Goal: Task Accomplishment & Management: Manage account settings

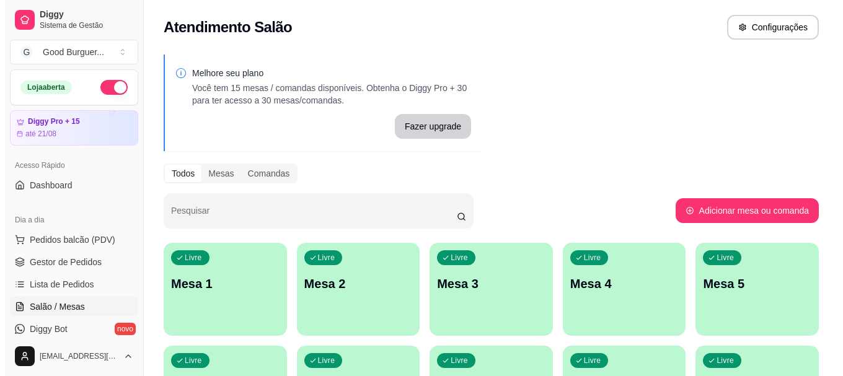
scroll to position [124, 0]
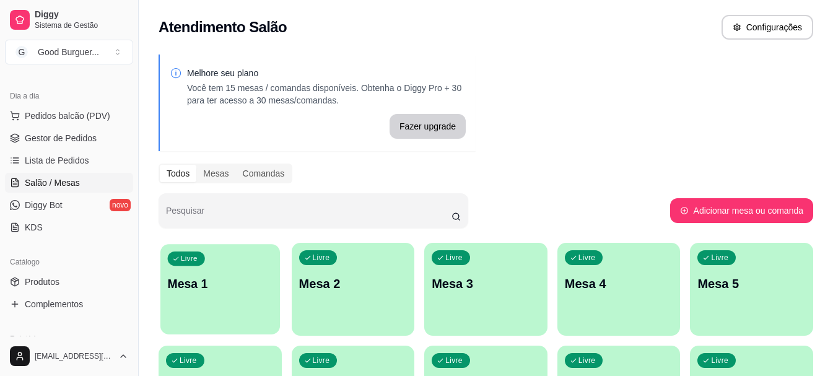
click at [217, 304] on div "Livre Mesa 1" at bounding box center [220, 282] width 120 height 76
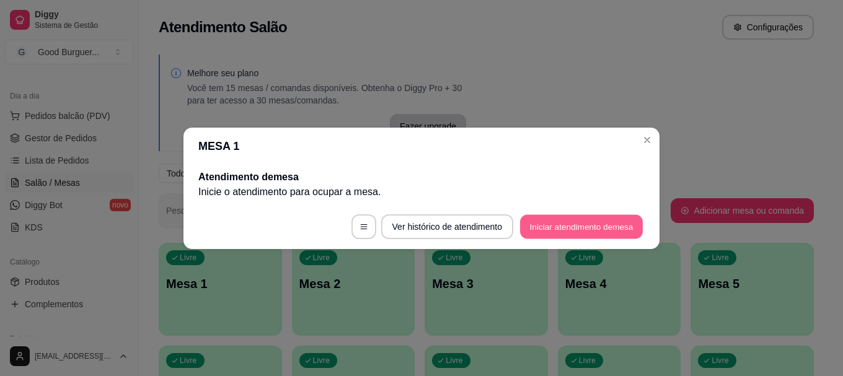
click at [587, 227] on button "Iniciar atendimento de mesa" at bounding box center [581, 226] width 123 height 24
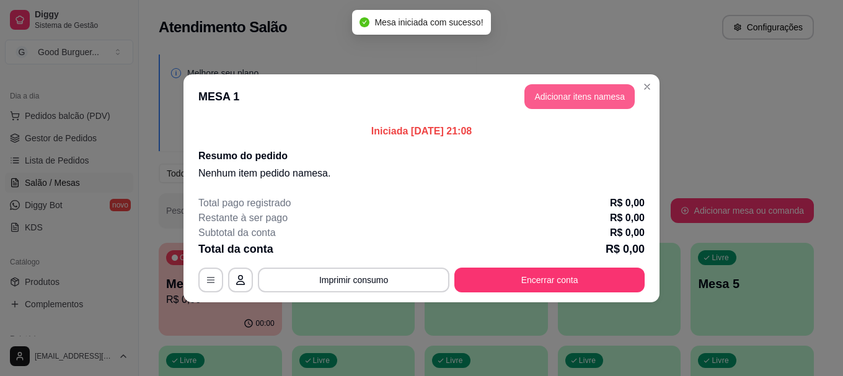
click at [568, 95] on button "Adicionar itens na mesa" at bounding box center [579, 96] width 110 height 25
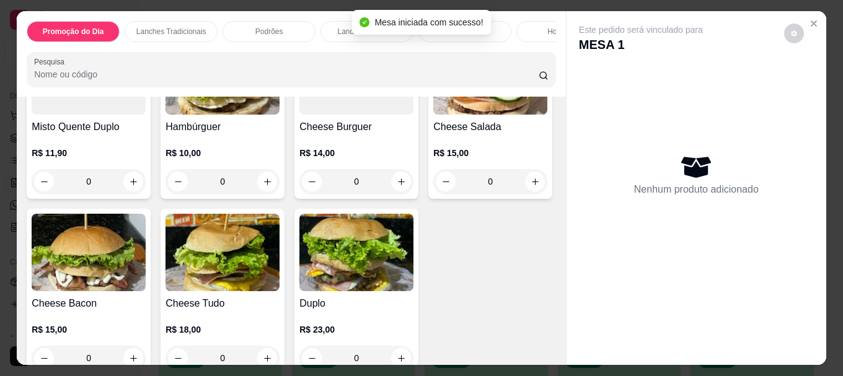
scroll to position [558, 0]
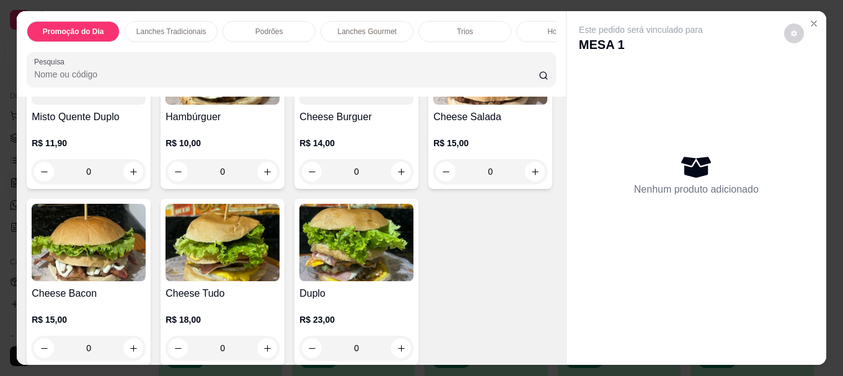
click at [345, 133] on div "R$ 14,00 0" at bounding box center [356, 154] width 114 height 59
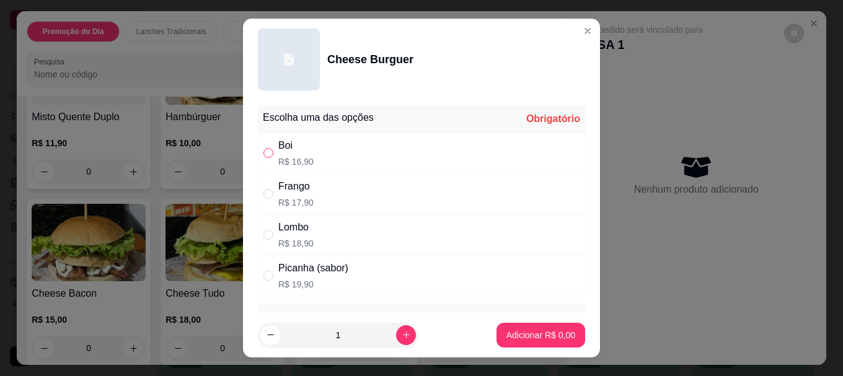
click at [264, 152] on input "" at bounding box center [268, 153] width 10 height 10
radio input "true"
click at [539, 331] on p "Adicionar R$ 16,90" at bounding box center [538, 335] width 74 height 12
type input "1"
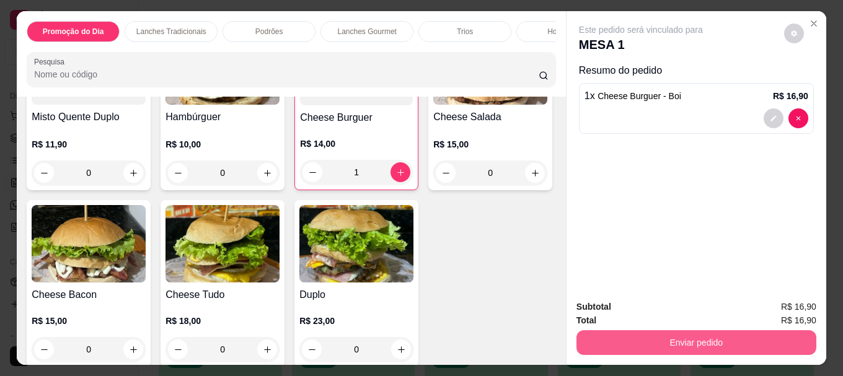
click at [654, 341] on button "Enviar pedido" at bounding box center [696, 342] width 240 height 25
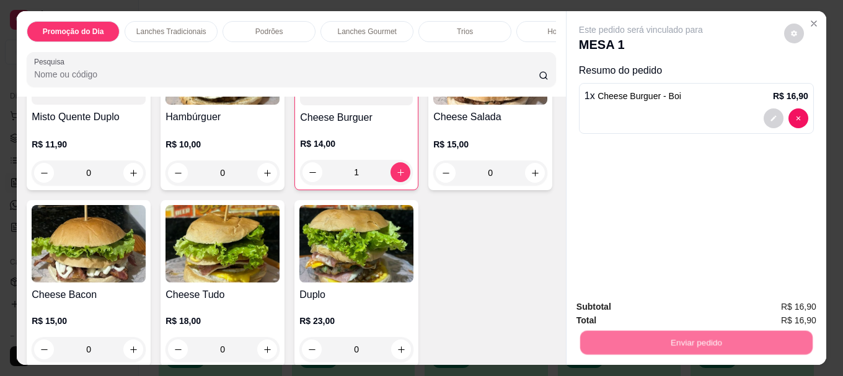
click at [658, 307] on button "Não registrar e enviar pedido" at bounding box center [655, 308] width 129 height 24
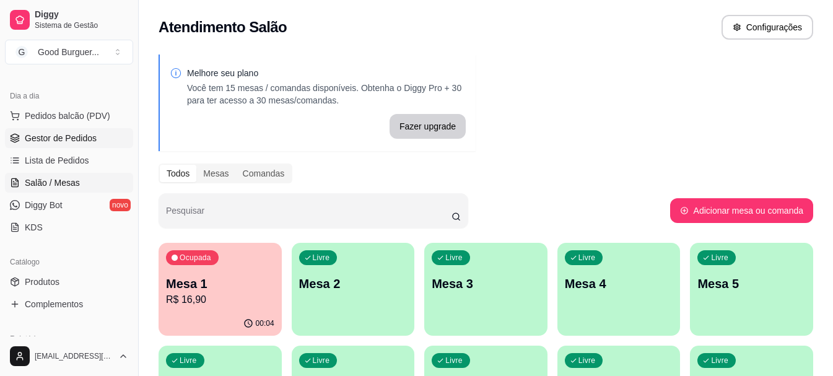
click at [82, 132] on span "Gestor de Pedidos" at bounding box center [61, 138] width 72 height 12
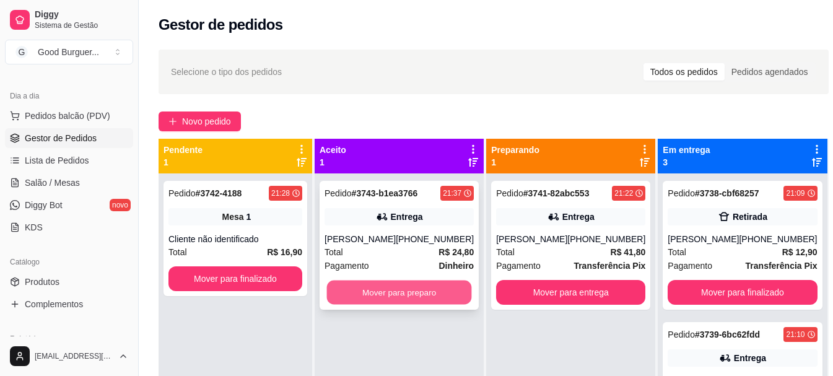
click at [401, 290] on button "Mover para preparo" at bounding box center [399, 293] width 145 height 24
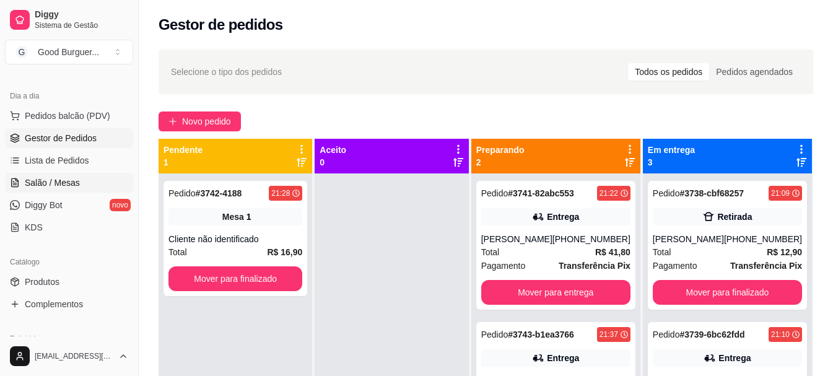
click at [52, 185] on span "Salão / Mesas" at bounding box center [52, 183] width 55 height 12
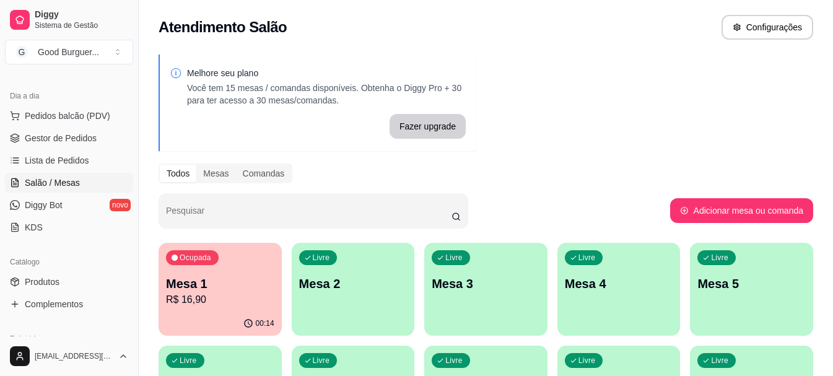
click at [211, 280] on p "Mesa 1" at bounding box center [220, 283] width 108 height 17
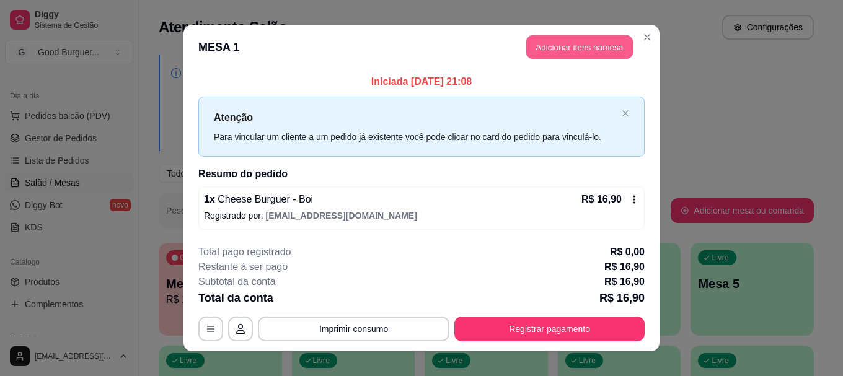
click at [590, 48] on button "Adicionar itens na mesa" at bounding box center [579, 47] width 107 height 24
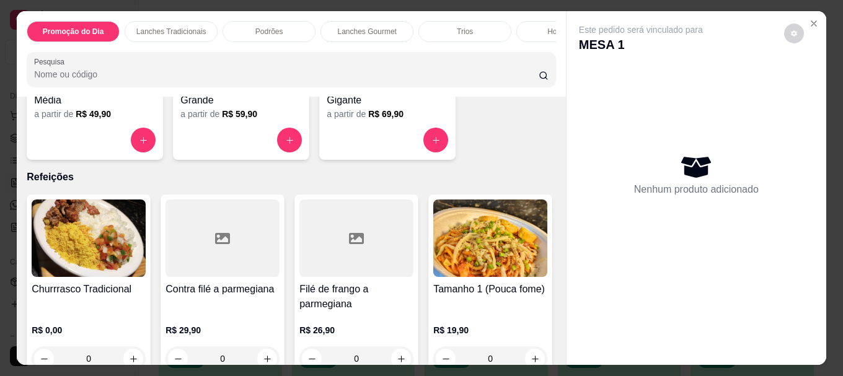
scroll to position [3698, 0]
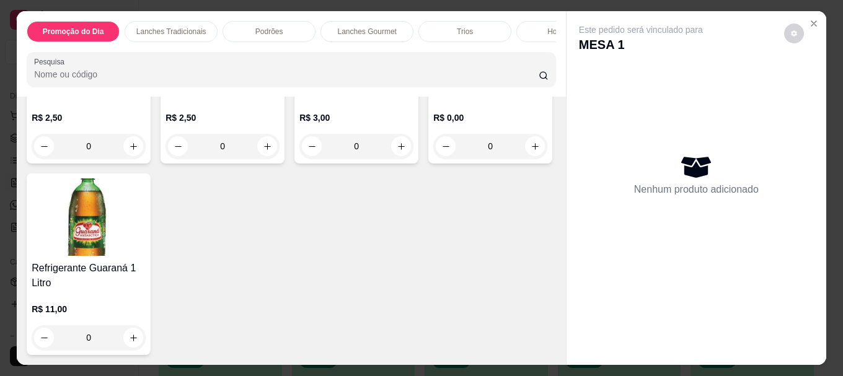
click at [433, 79] on img at bounding box center [490, 40] width 114 height 77
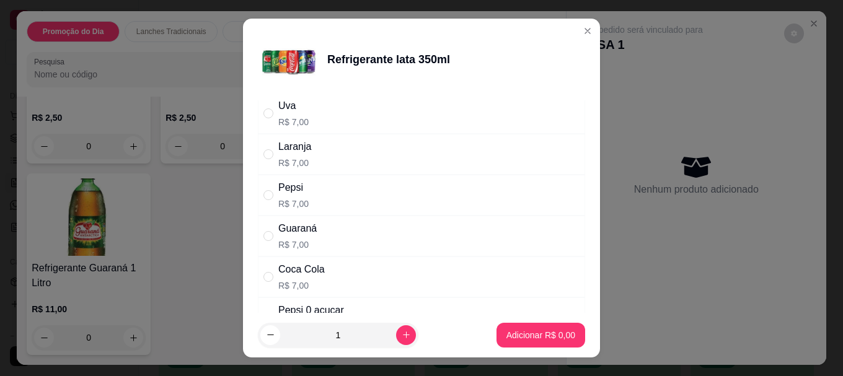
scroll to position [62, 0]
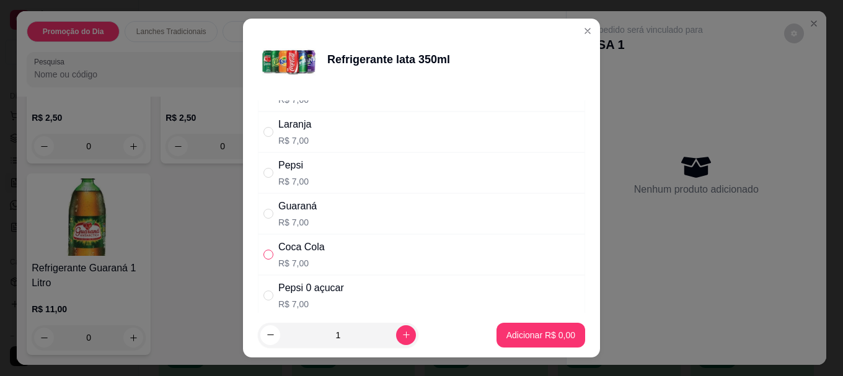
click at [265, 253] on input "" at bounding box center [268, 255] width 10 height 10
radio input "true"
click at [535, 330] on p "Adicionar R$ 7,00" at bounding box center [540, 335] width 67 height 12
type input "1"
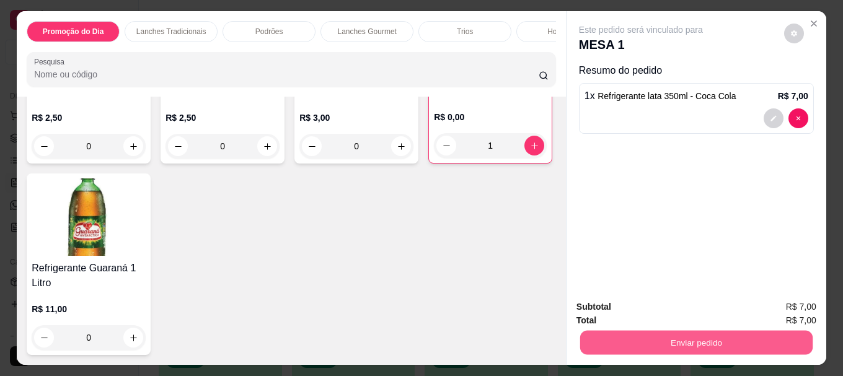
click at [648, 341] on button "Enviar pedido" at bounding box center [696, 342] width 232 height 24
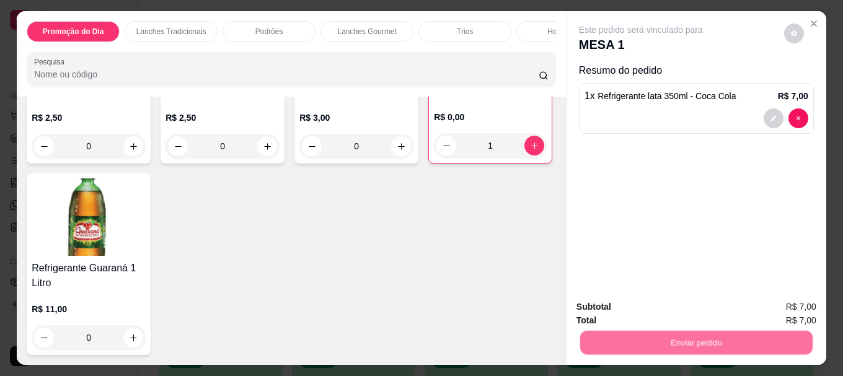
click at [654, 310] on button "Não registrar e enviar pedido" at bounding box center [655, 308] width 129 height 24
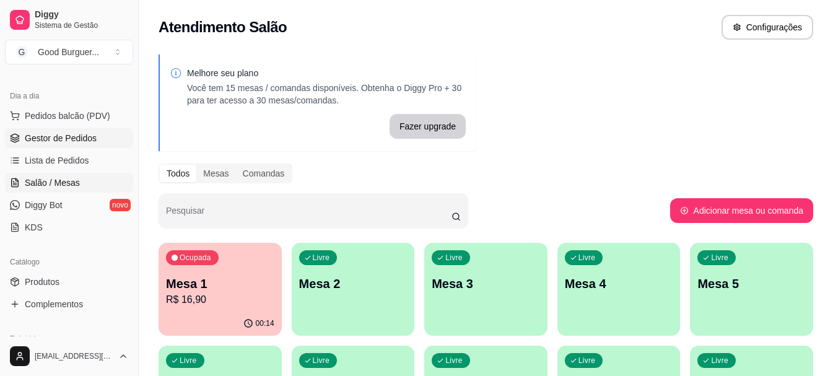
click at [74, 138] on span "Gestor de Pedidos" at bounding box center [61, 138] width 72 height 12
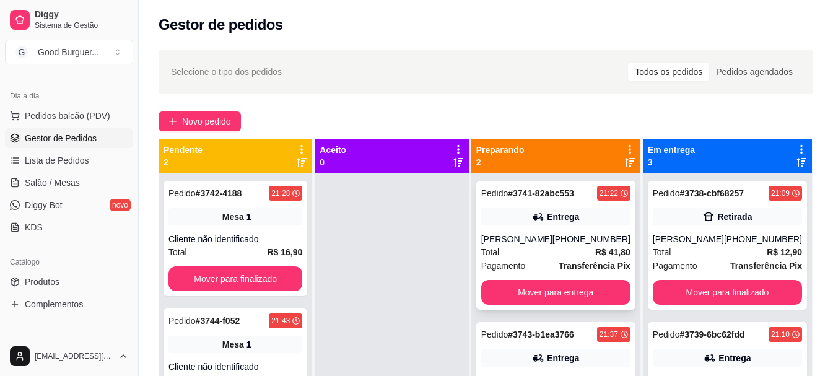
click at [543, 247] on div "Total R$ 41,80" at bounding box center [555, 252] width 149 height 14
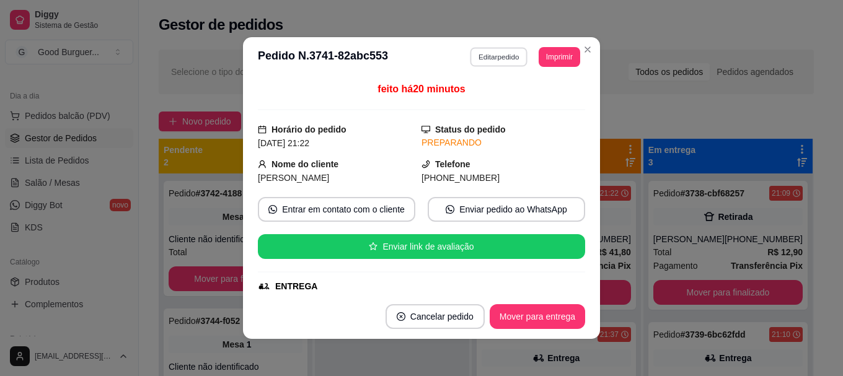
click at [490, 51] on button "Editar pedido" at bounding box center [499, 56] width 58 height 19
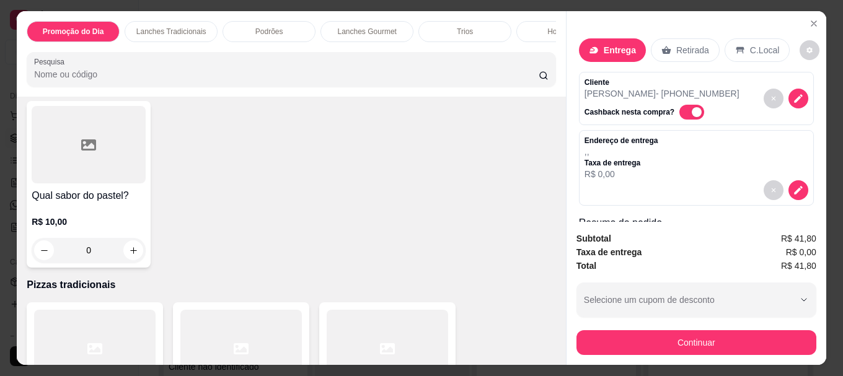
scroll to position [3698, 0]
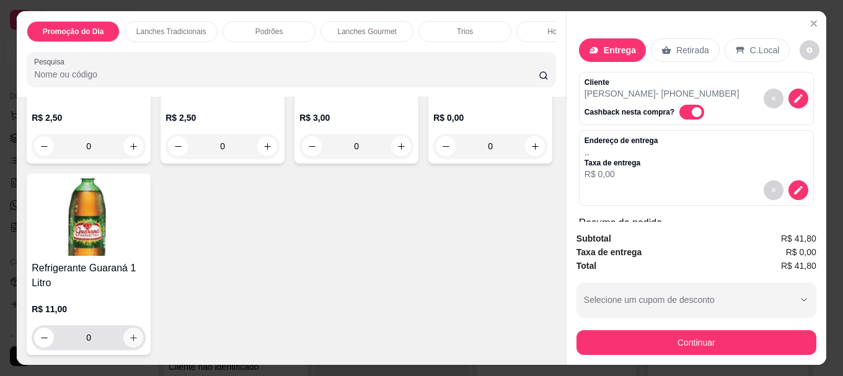
click at [143, 336] on button "increase-product-quantity" at bounding box center [133, 338] width 20 height 20
type input "1"
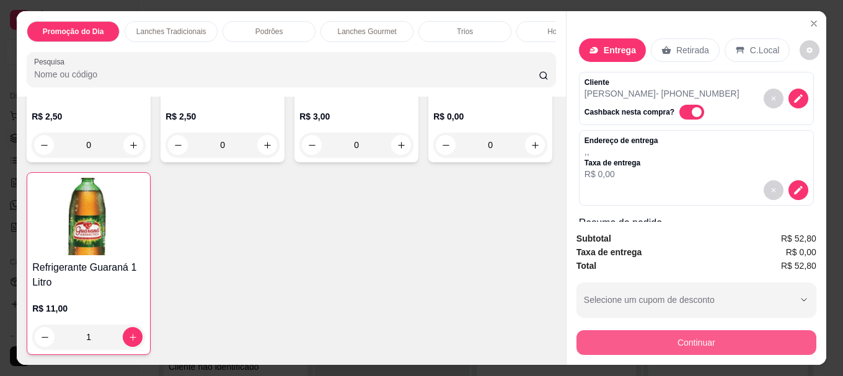
click at [649, 340] on button "Continuar" at bounding box center [696, 342] width 240 height 25
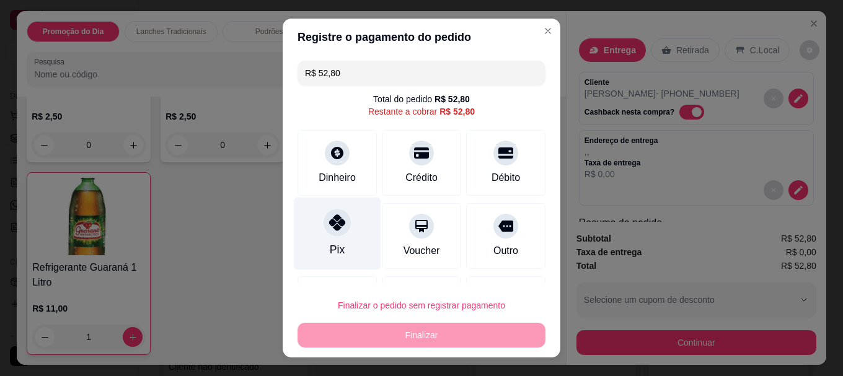
click at [341, 221] on div at bounding box center [336, 222] width 27 height 27
type input "R$ 0,00"
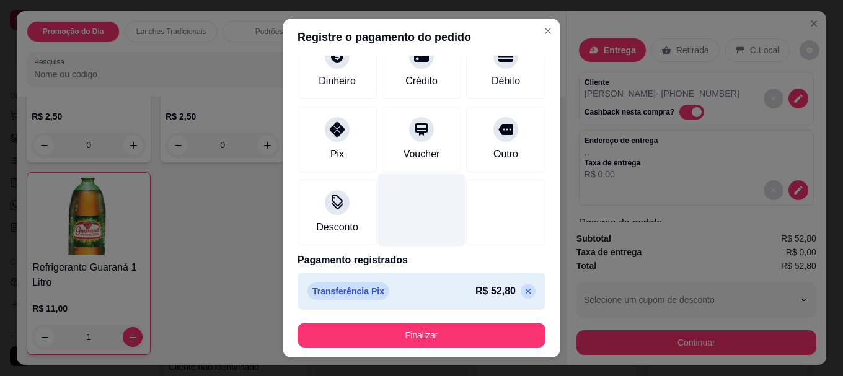
scroll to position [86, 0]
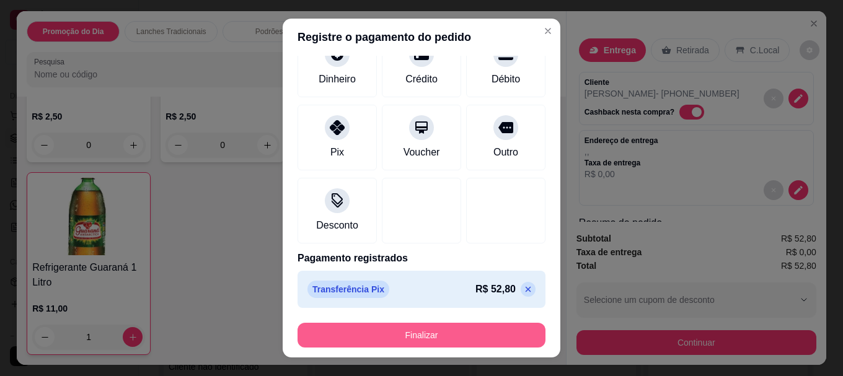
click at [424, 336] on button "Finalizar" at bounding box center [421, 335] width 248 height 25
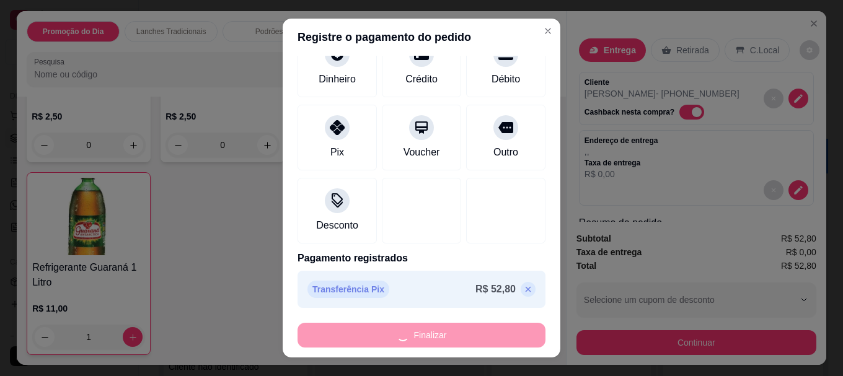
type input "0"
type input "-R$ 52,80"
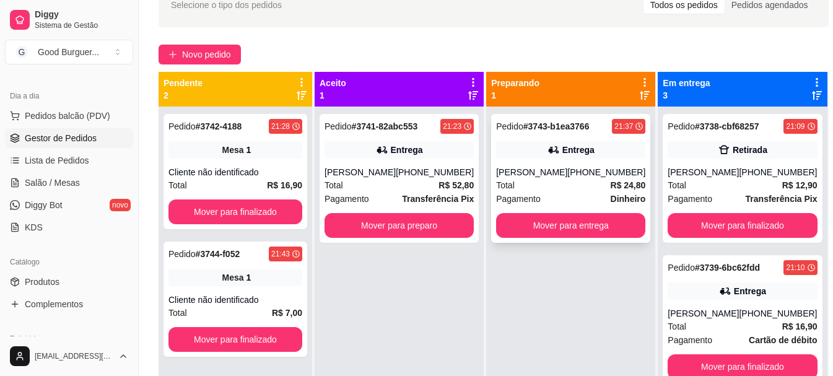
scroll to position [62, 0]
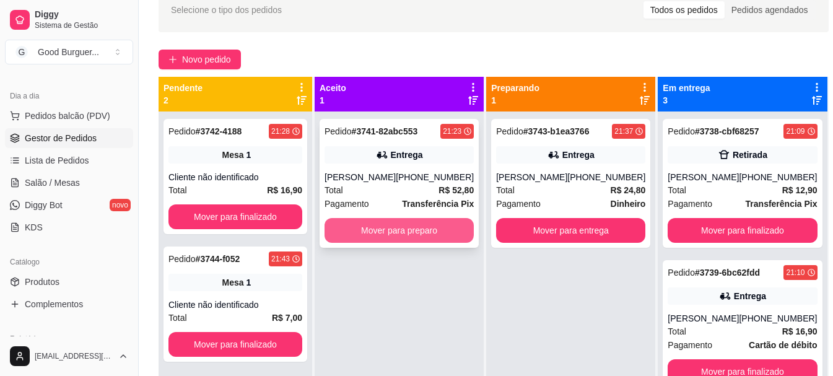
click at [412, 225] on button "Mover para preparo" at bounding box center [399, 230] width 149 height 25
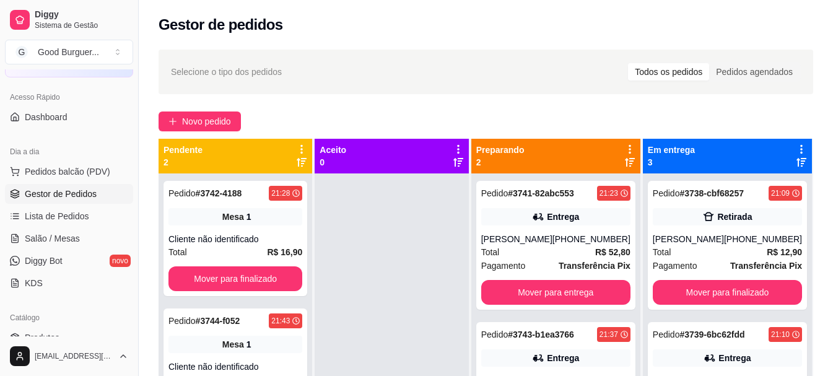
scroll to position [0, 0]
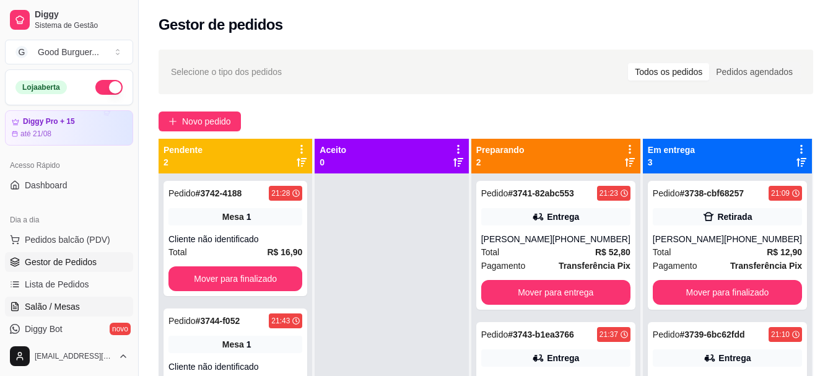
click at [56, 302] on span "Salão / Mesas" at bounding box center [52, 307] width 55 height 12
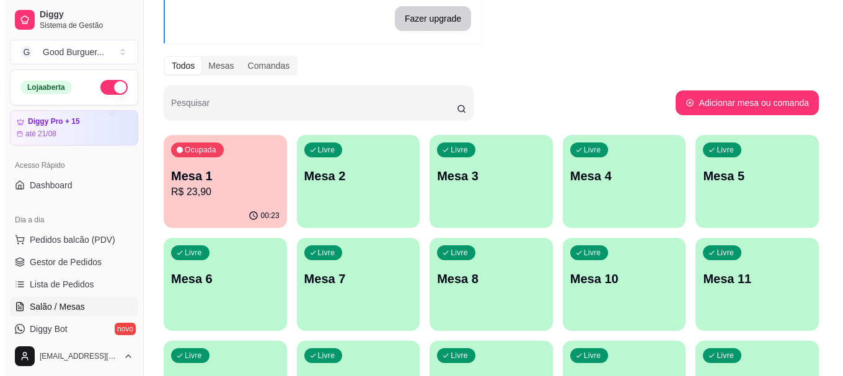
scroll to position [124, 0]
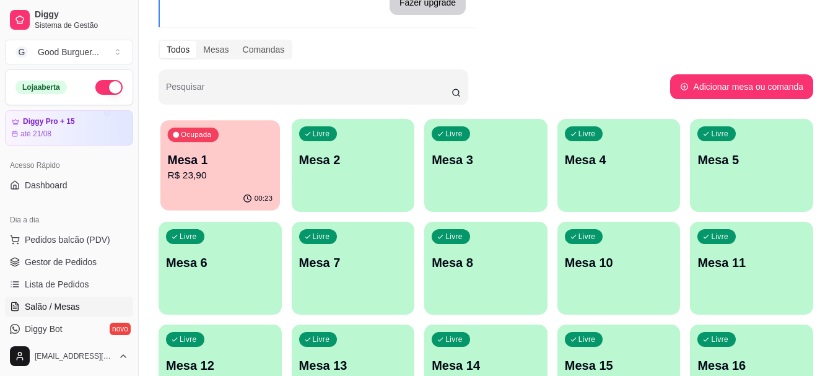
click at [222, 174] on p "R$ 23,90" at bounding box center [220, 176] width 105 height 14
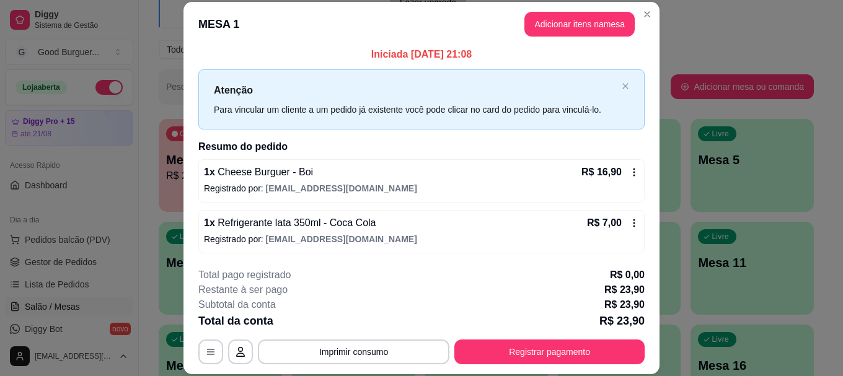
scroll to position [5, 0]
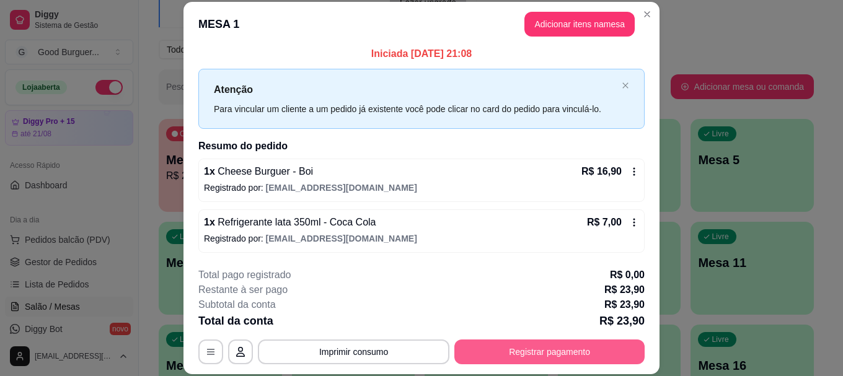
click at [547, 356] on button "Registrar pagamento" at bounding box center [549, 352] width 190 height 25
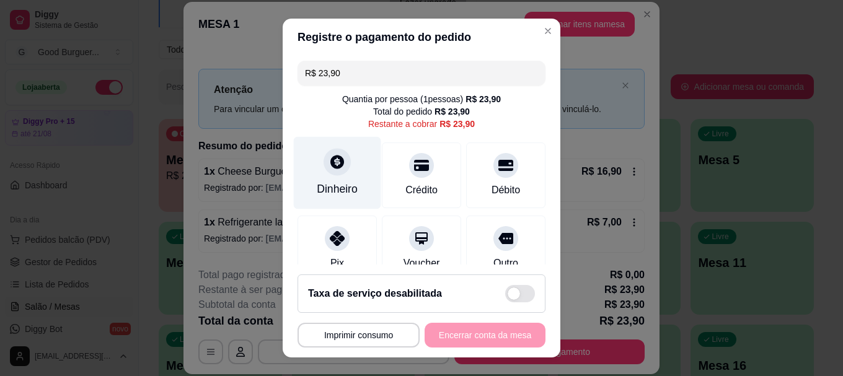
click at [339, 185] on div "Dinheiro" at bounding box center [337, 190] width 41 height 16
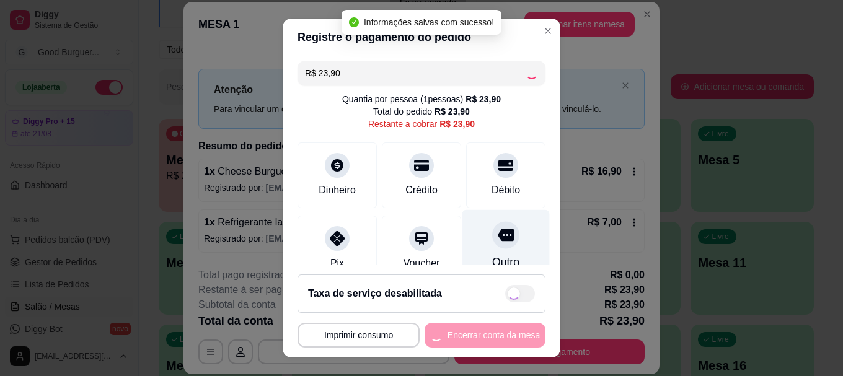
type input "R$ 0,00"
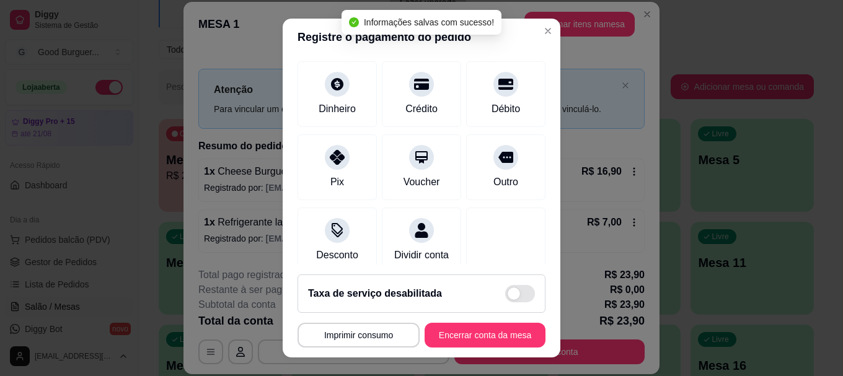
scroll to position [162, 0]
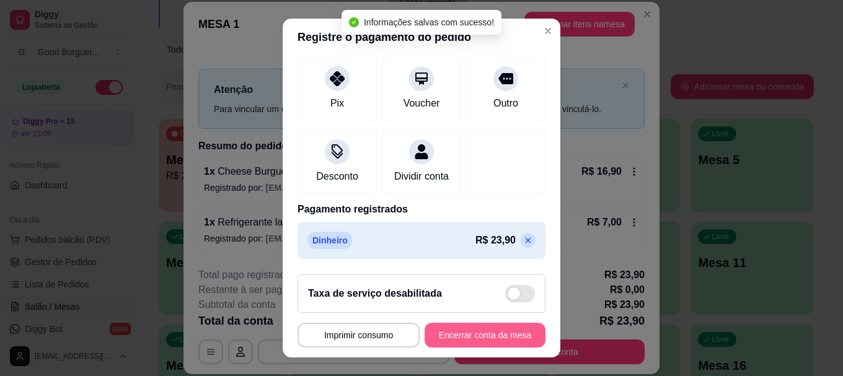
click at [480, 335] on button "Encerrar conta da mesa" at bounding box center [484, 335] width 121 height 25
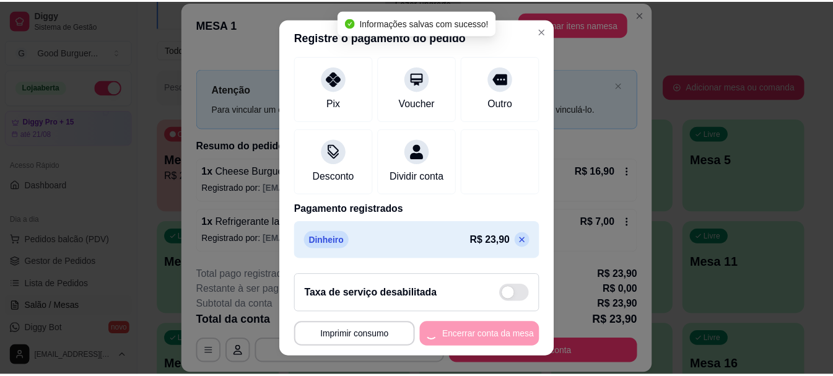
scroll to position [0, 0]
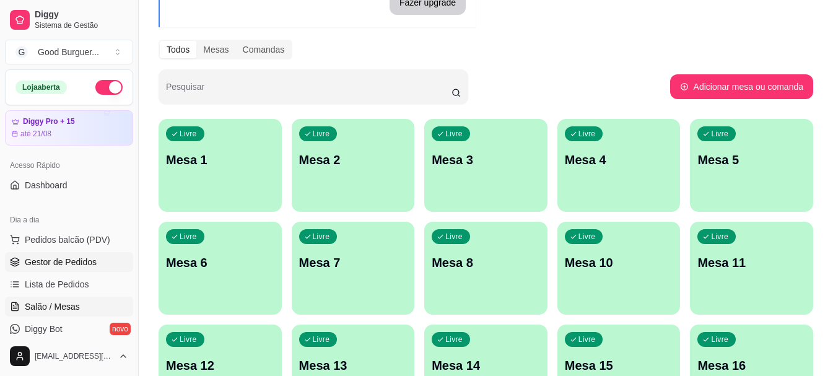
click at [74, 257] on span "Gestor de Pedidos" at bounding box center [61, 262] width 72 height 12
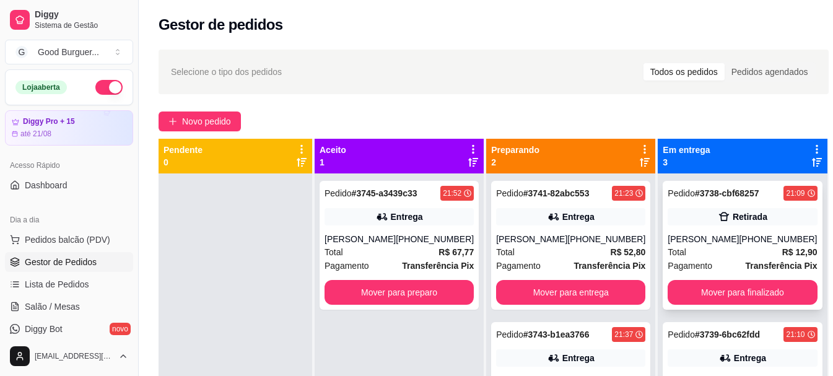
click at [736, 301] on button "Mover para finalizado" at bounding box center [742, 292] width 149 height 25
click at [732, 289] on button "Mover para finalizado" at bounding box center [742, 292] width 149 height 25
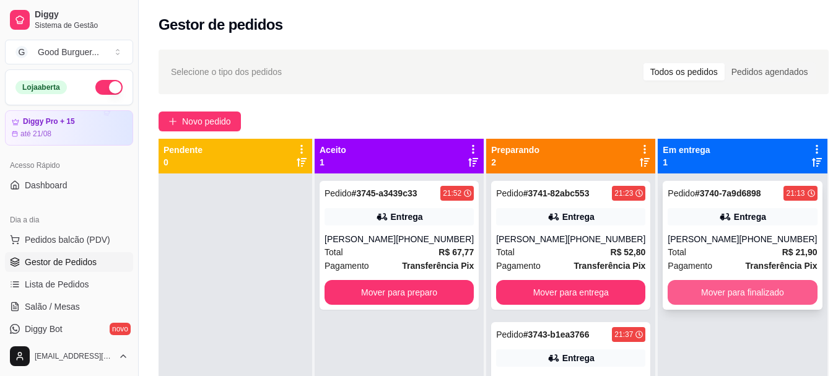
click at [726, 304] on button "Mover para finalizado" at bounding box center [742, 292] width 149 height 25
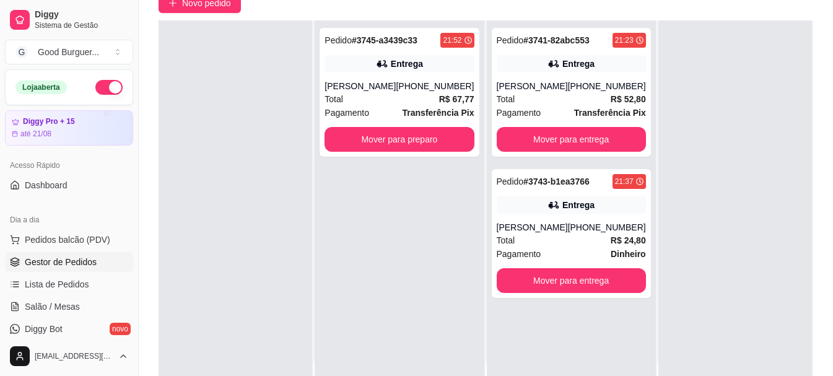
scroll to position [124, 0]
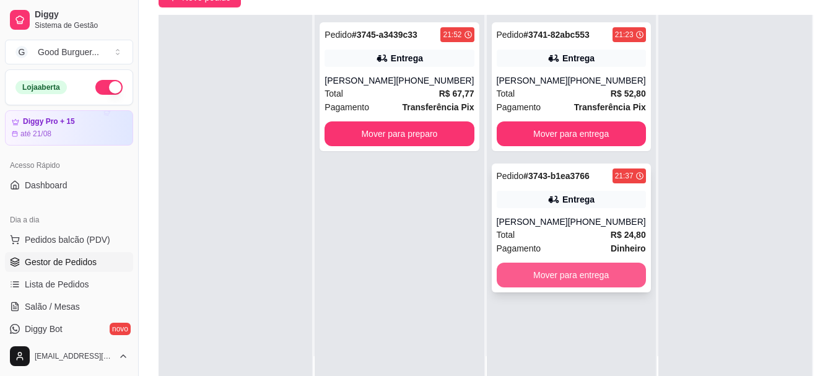
click at [569, 276] on button "Mover para entrega" at bounding box center [571, 275] width 149 height 25
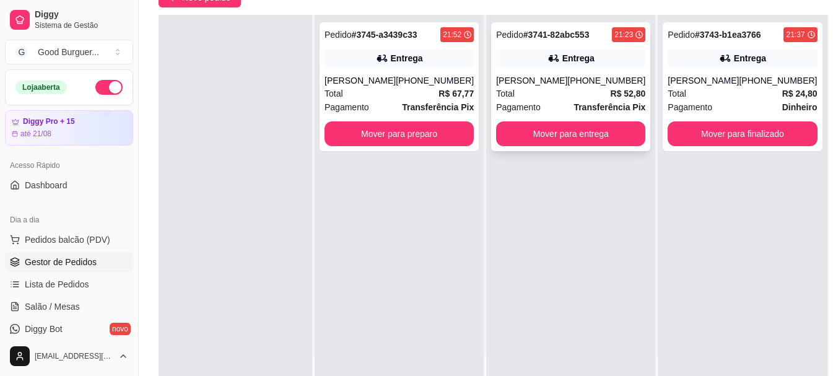
click at [539, 94] on div "Total R$ 52,80" at bounding box center [570, 94] width 149 height 14
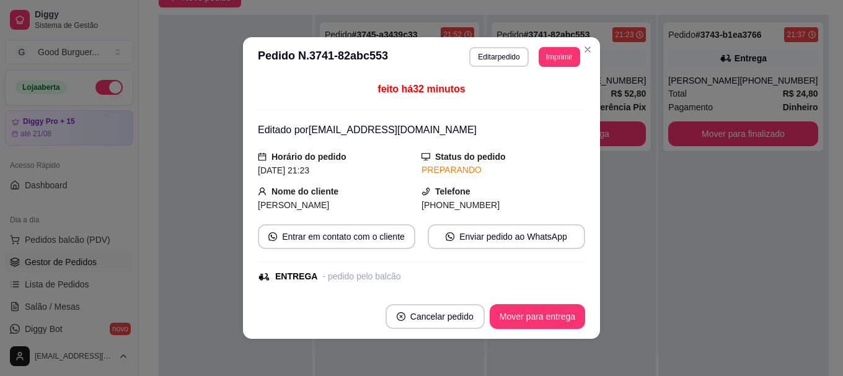
click at [565, 57] on button "Imprimir" at bounding box center [560, 57] width 42 height 20
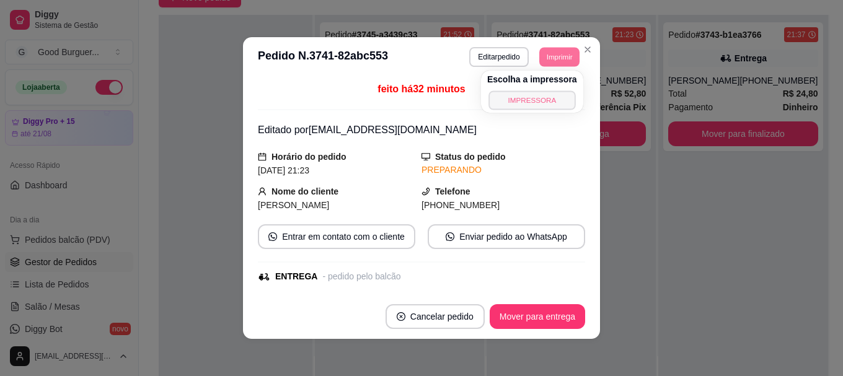
click at [547, 100] on button "IMPRESSORA" at bounding box center [531, 99] width 87 height 19
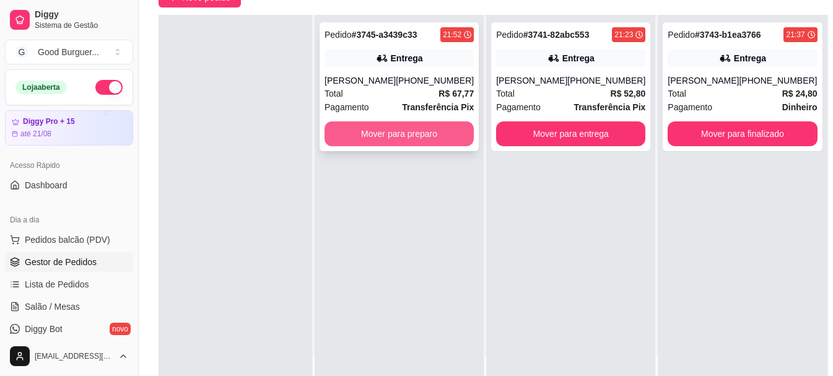
click at [436, 133] on button "Mover para preparo" at bounding box center [399, 133] width 149 height 25
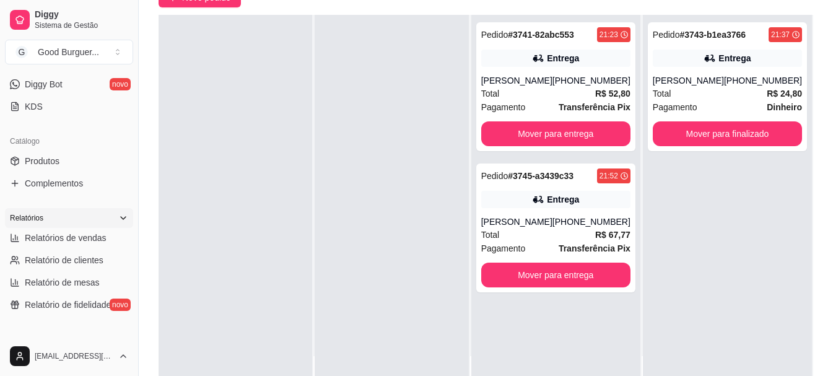
scroll to position [248, 0]
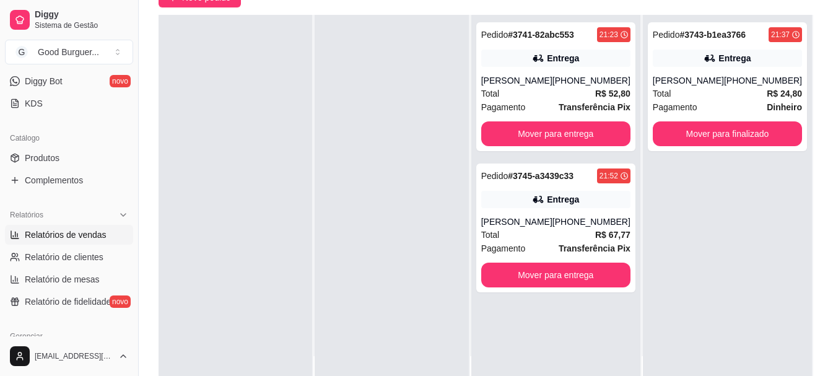
click at [68, 225] on link "Relatórios de vendas" at bounding box center [69, 235] width 128 height 20
select select "ALL"
select select "0"
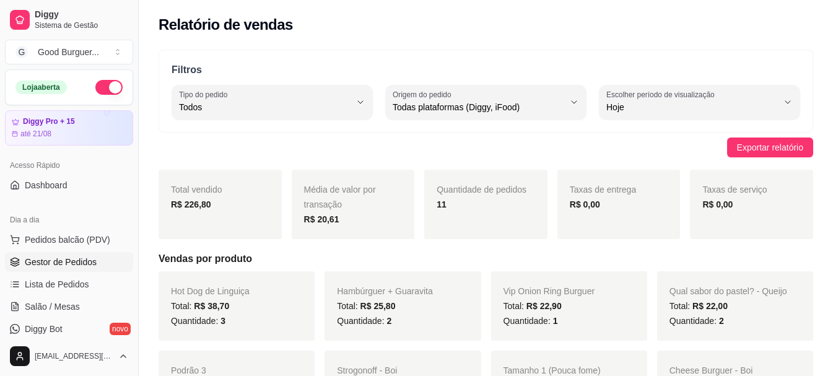
click at [71, 260] on span "Gestor de Pedidos" at bounding box center [61, 262] width 72 height 12
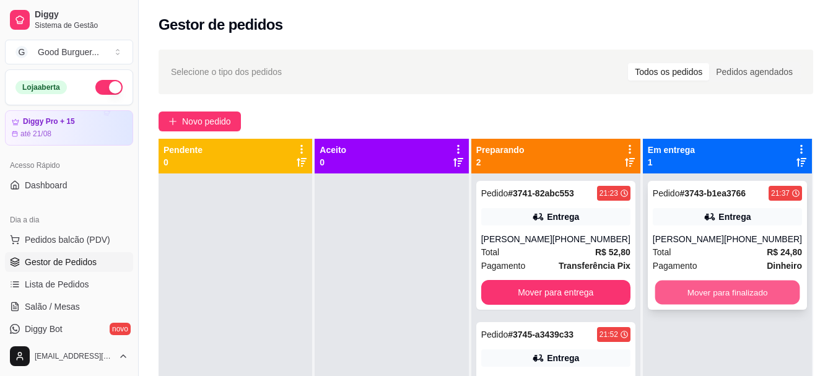
click at [712, 283] on button "Mover para finalizado" at bounding box center [727, 293] width 145 height 24
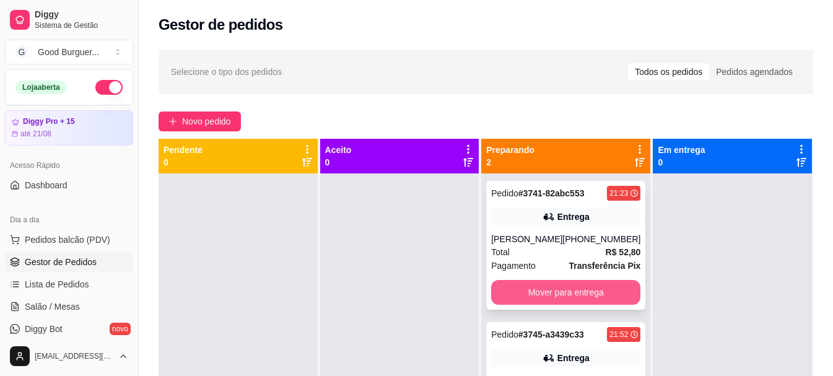
click at [584, 292] on button "Mover para entrega" at bounding box center [565, 292] width 149 height 25
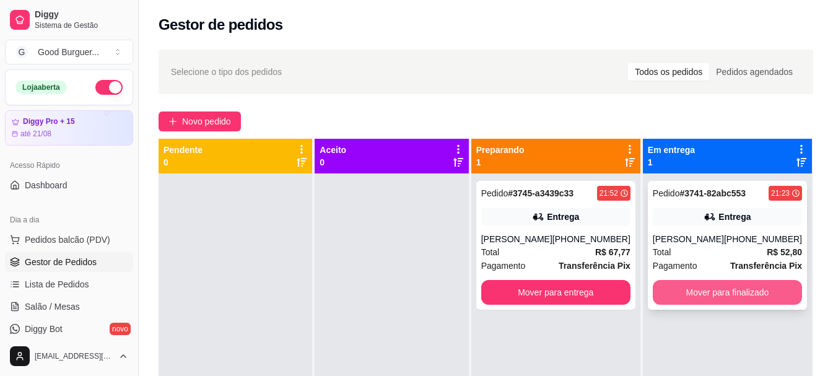
click at [716, 289] on button "Mover para finalizado" at bounding box center [727, 292] width 149 height 25
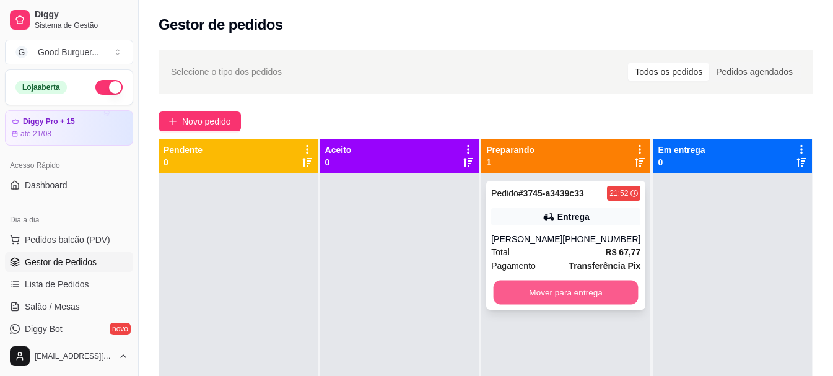
click at [571, 291] on button "Mover para entrega" at bounding box center [566, 293] width 145 height 24
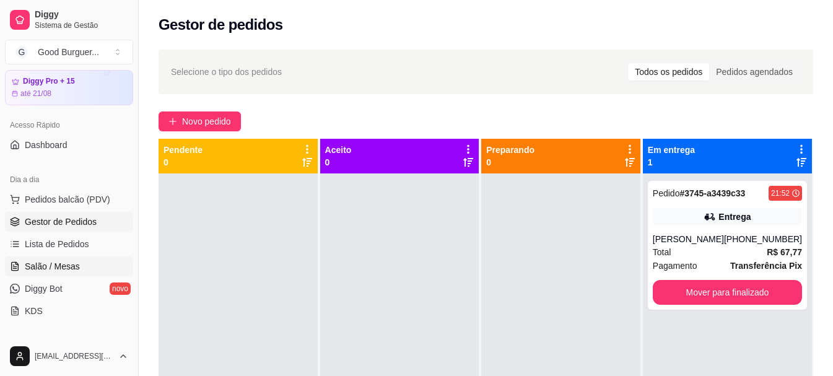
scroll to position [186, 0]
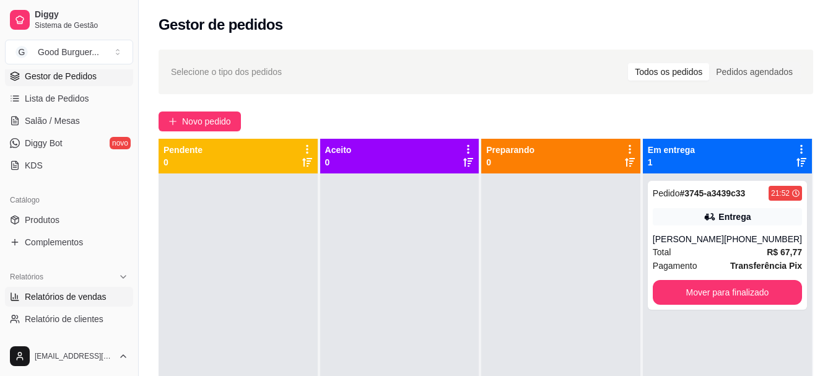
click at [82, 293] on span "Relatórios de vendas" at bounding box center [66, 297] width 82 height 12
select select "ALL"
select select "0"
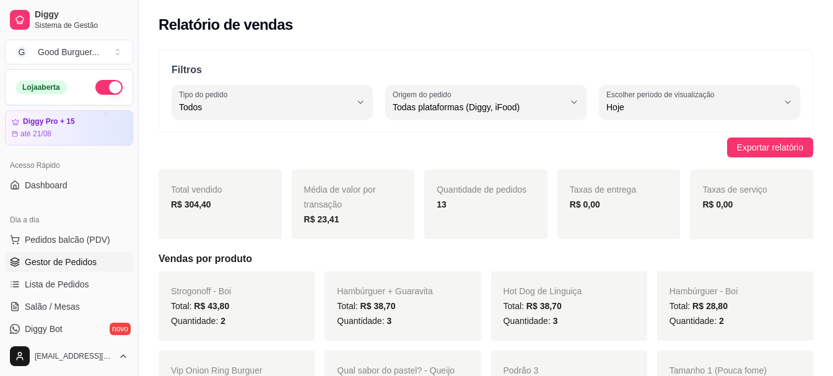
click at [65, 262] on span "Gestor de Pedidos" at bounding box center [61, 262] width 72 height 12
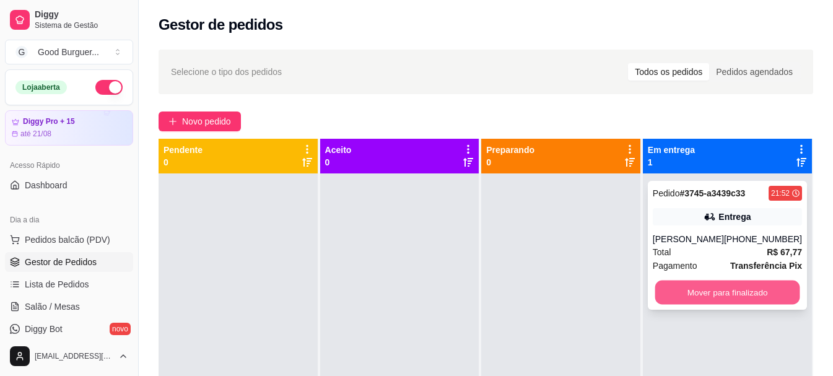
click at [718, 289] on button "Mover para finalizado" at bounding box center [727, 293] width 145 height 24
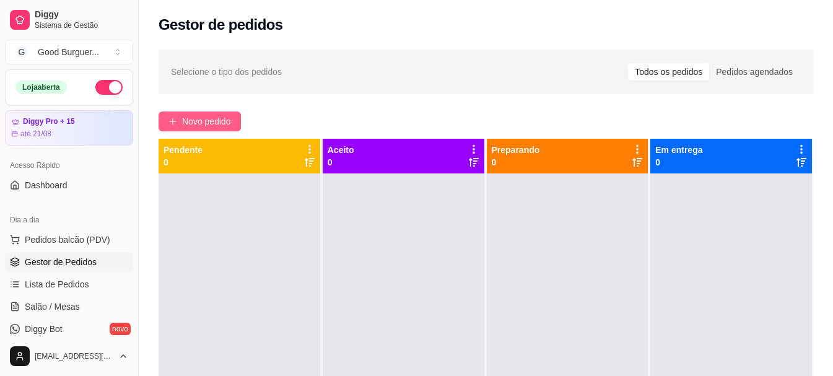
click at [201, 121] on span "Novo pedido" at bounding box center [206, 122] width 49 height 14
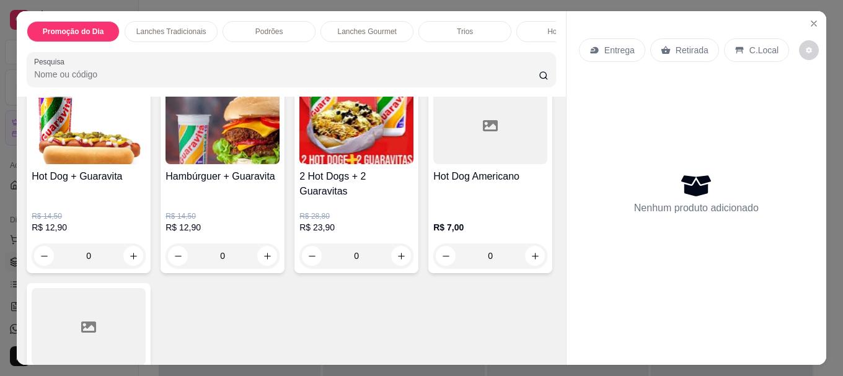
scroll to position [124, 0]
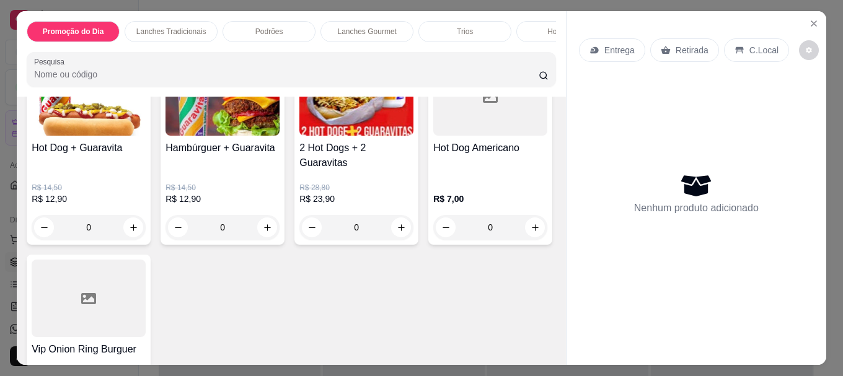
click at [231, 156] on h4 "Hambúrguer + Guaravita" at bounding box center [222, 148] width 114 height 15
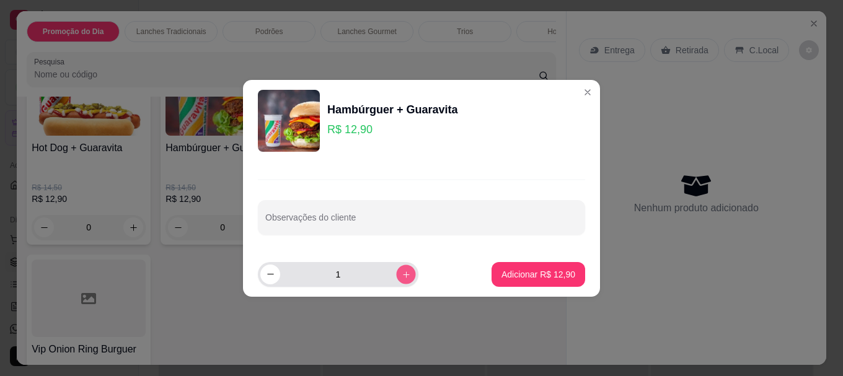
click at [402, 278] on button "increase-product-quantity" at bounding box center [405, 274] width 19 height 19
type input "2"
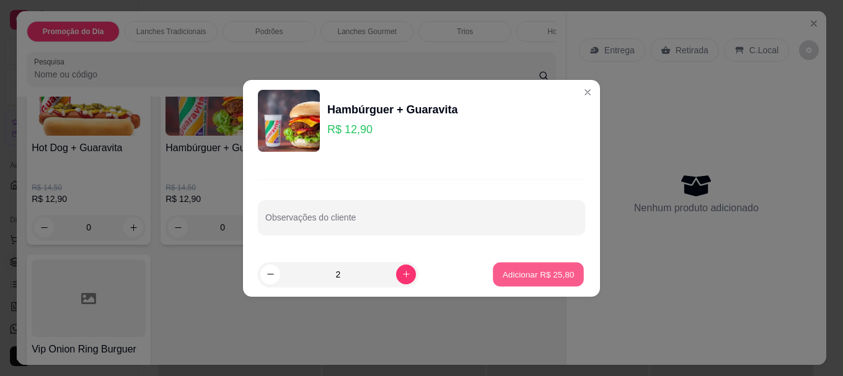
click at [542, 275] on p "Adicionar R$ 25,80" at bounding box center [539, 274] width 72 height 12
type input "2"
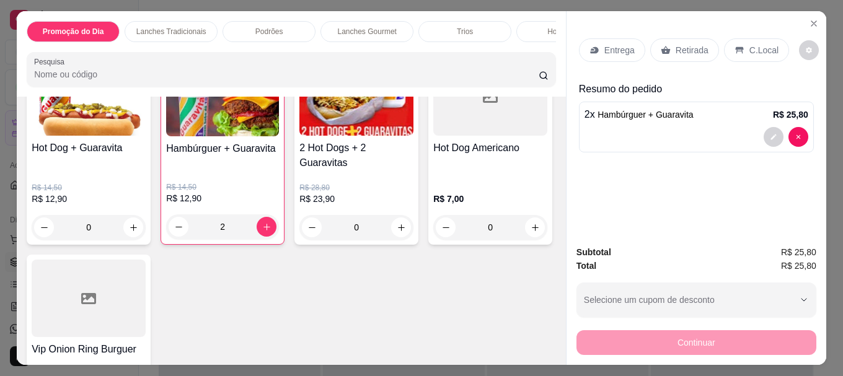
click at [626, 51] on p "Entrega" at bounding box center [619, 50] width 30 height 12
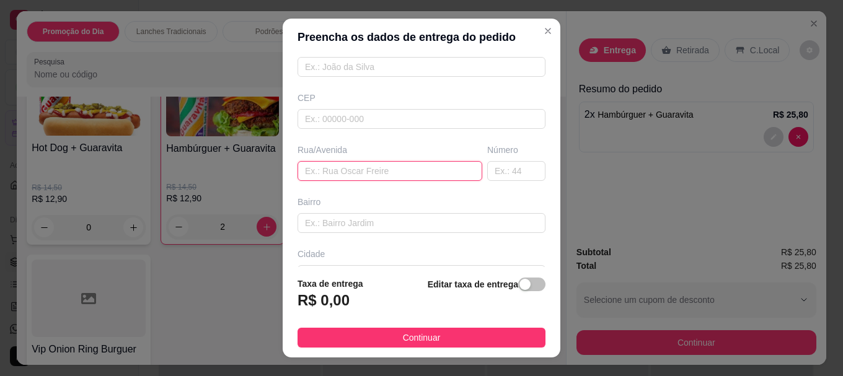
click at [341, 173] on input "text" at bounding box center [389, 171] width 185 height 20
type input "[PERSON_NAME]"
click at [505, 177] on input "text" at bounding box center [516, 171] width 58 height 20
type input "600"
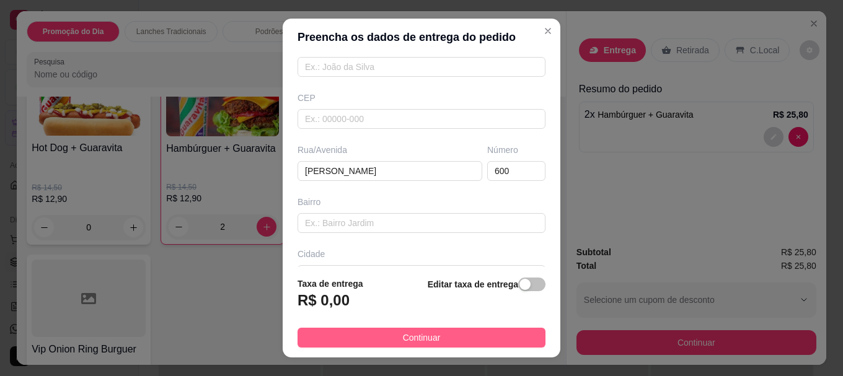
click at [438, 335] on button "Continuar" at bounding box center [421, 338] width 248 height 20
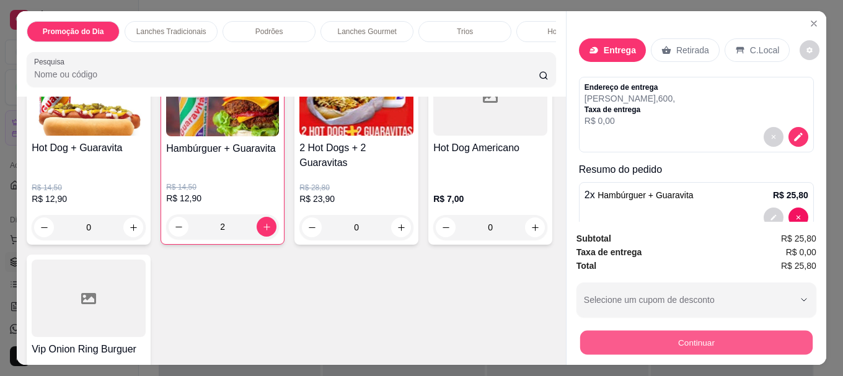
click at [690, 340] on button "Continuar" at bounding box center [696, 342] width 232 height 24
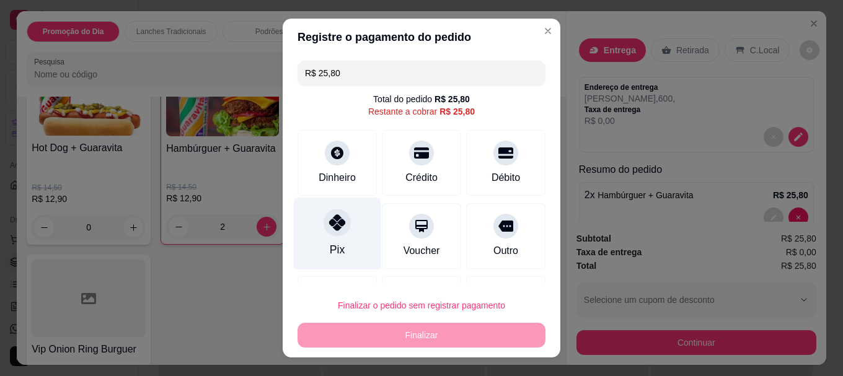
click at [346, 232] on div "Pix" at bounding box center [337, 234] width 87 height 73
type input "R$ 0,00"
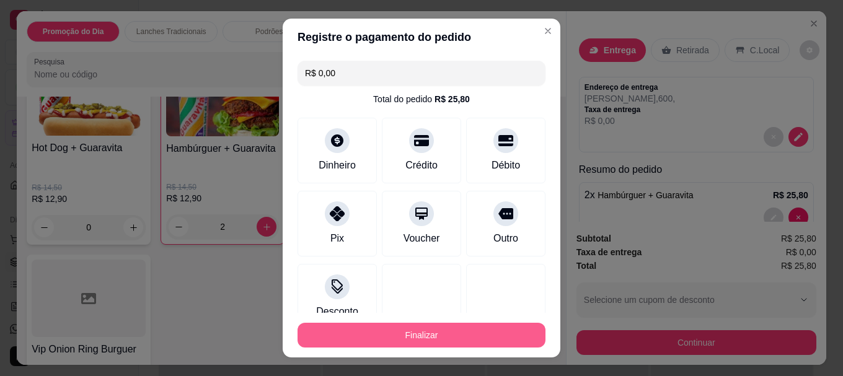
click at [412, 328] on button "Finalizar" at bounding box center [421, 335] width 248 height 25
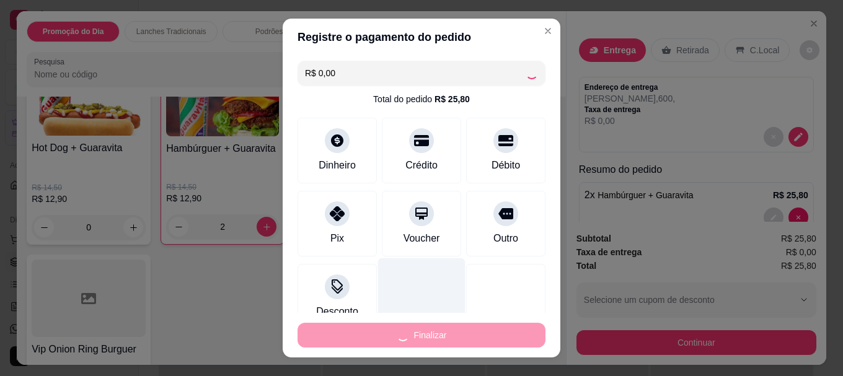
type input "0"
type input "-R$ 25,80"
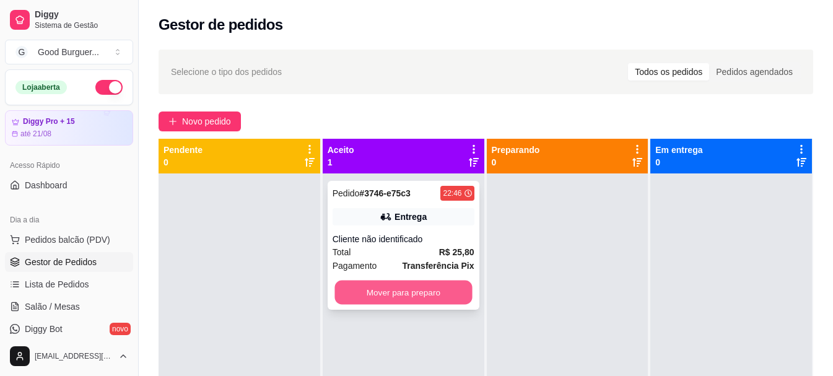
click at [423, 298] on button "Mover para preparo" at bounding box center [404, 293] width 138 height 24
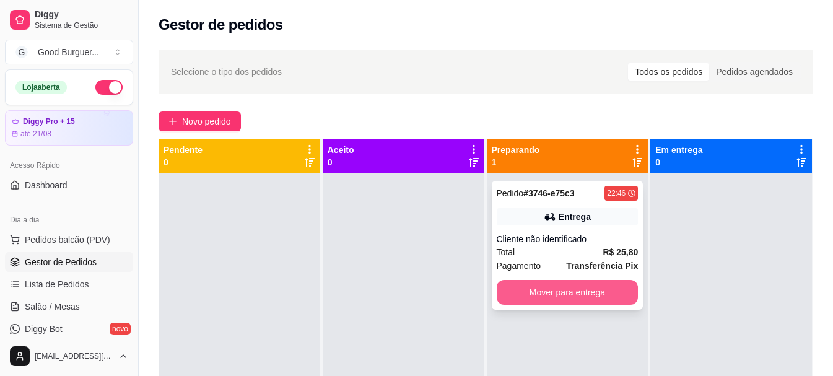
click at [565, 296] on button "Mover para entrega" at bounding box center [568, 292] width 142 height 25
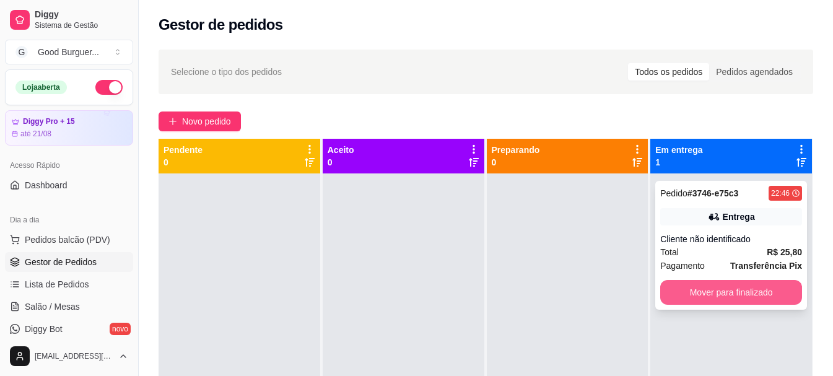
click at [698, 296] on button "Mover para finalizado" at bounding box center [732, 292] width 142 height 25
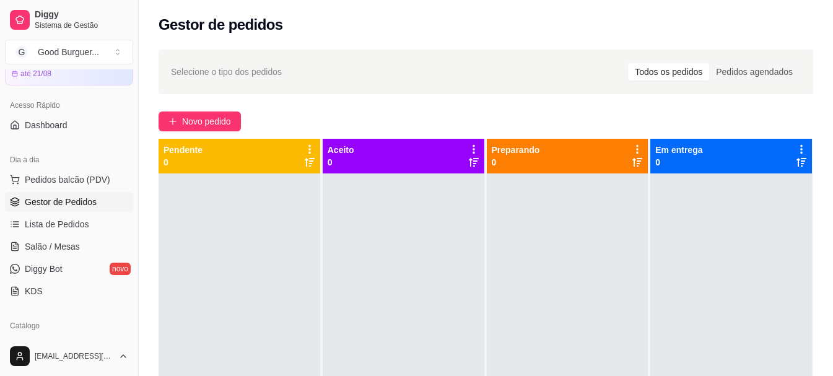
scroll to position [186, 0]
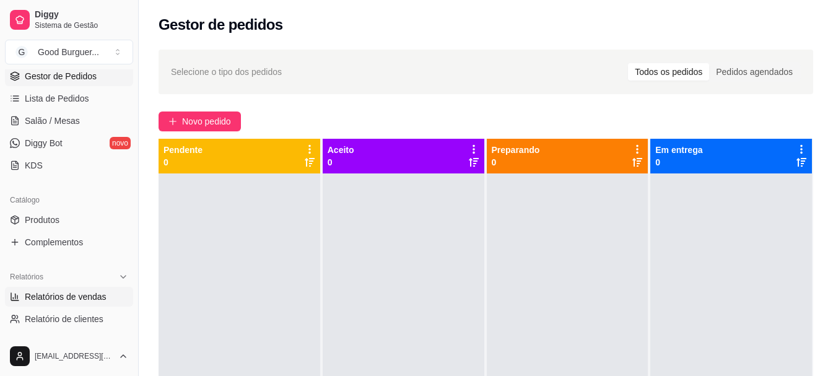
click at [63, 294] on span "Relatórios de vendas" at bounding box center [66, 297] width 82 height 12
select select "ALL"
select select "0"
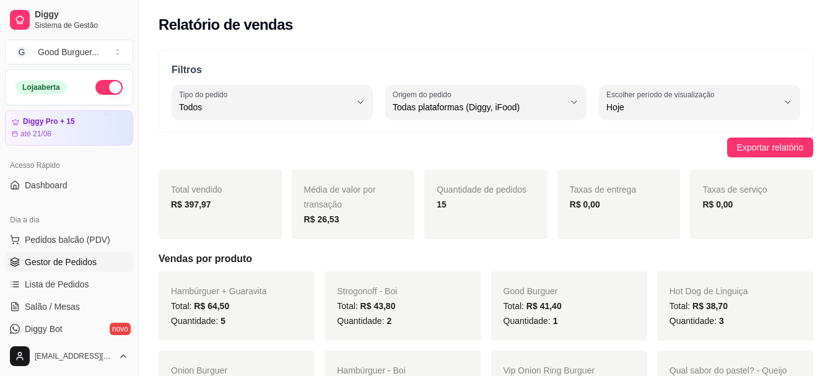
click at [81, 262] on span "Gestor de Pedidos" at bounding box center [61, 262] width 72 height 12
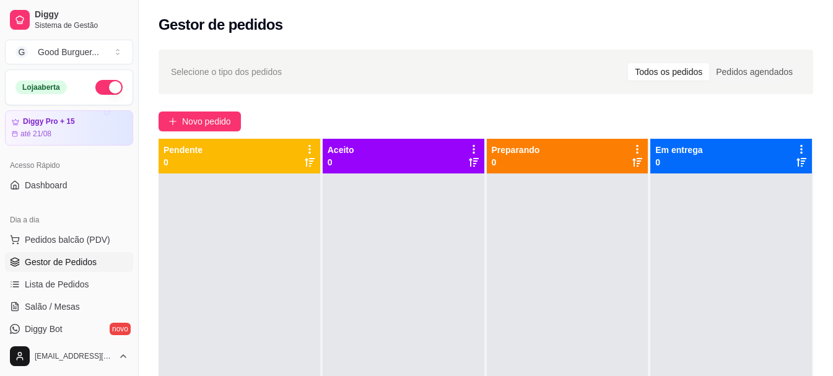
click at [96, 84] on button "button" at bounding box center [108, 87] width 27 height 15
